Goal: Find specific page/section: Find specific page/section

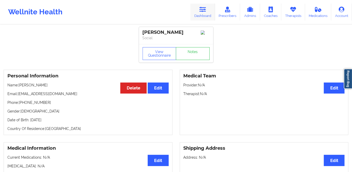
click at [202, 17] on link "Dashboard" at bounding box center [203, 12] width 25 height 17
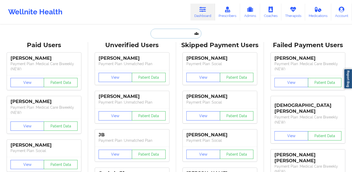
drag, startPoint x: 169, startPoint y: 31, endPoint x: 166, endPoint y: 32, distance: 3.0
click at [167, 31] on input "text" at bounding box center [176, 34] width 51 height 10
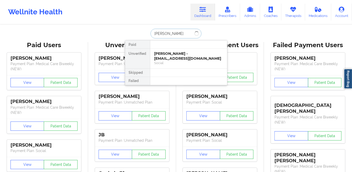
type input "[PERSON_NAME]"
click at [165, 56] on div "[PERSON_NAME] - [EMAIL_ADDRESS][DOMAIN_NAME]" at bounding box center [188, 55] width 69 height 9
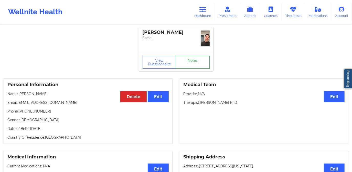
click at [192, 63] on link "Notes" at bounding box center [193, 62] width 34 height 13
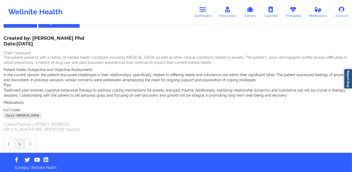
scroll to position [23, 0]
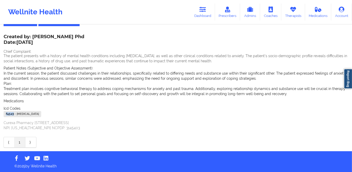
drag, startPoint x: 14, startPoint y: 114, endPoint x: 4, endPoint y: 115, distance: 10.0
click at [4, 115] on div "F43.23 - [MEDICAL_DATA]" at bounding box center [23, 114] width 38 height 6
copy div "F43.23"
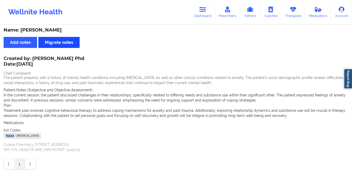
scroll to position [0, 0]
